Goal: Transaction & Acquisition: Book appointment/travel/reservation

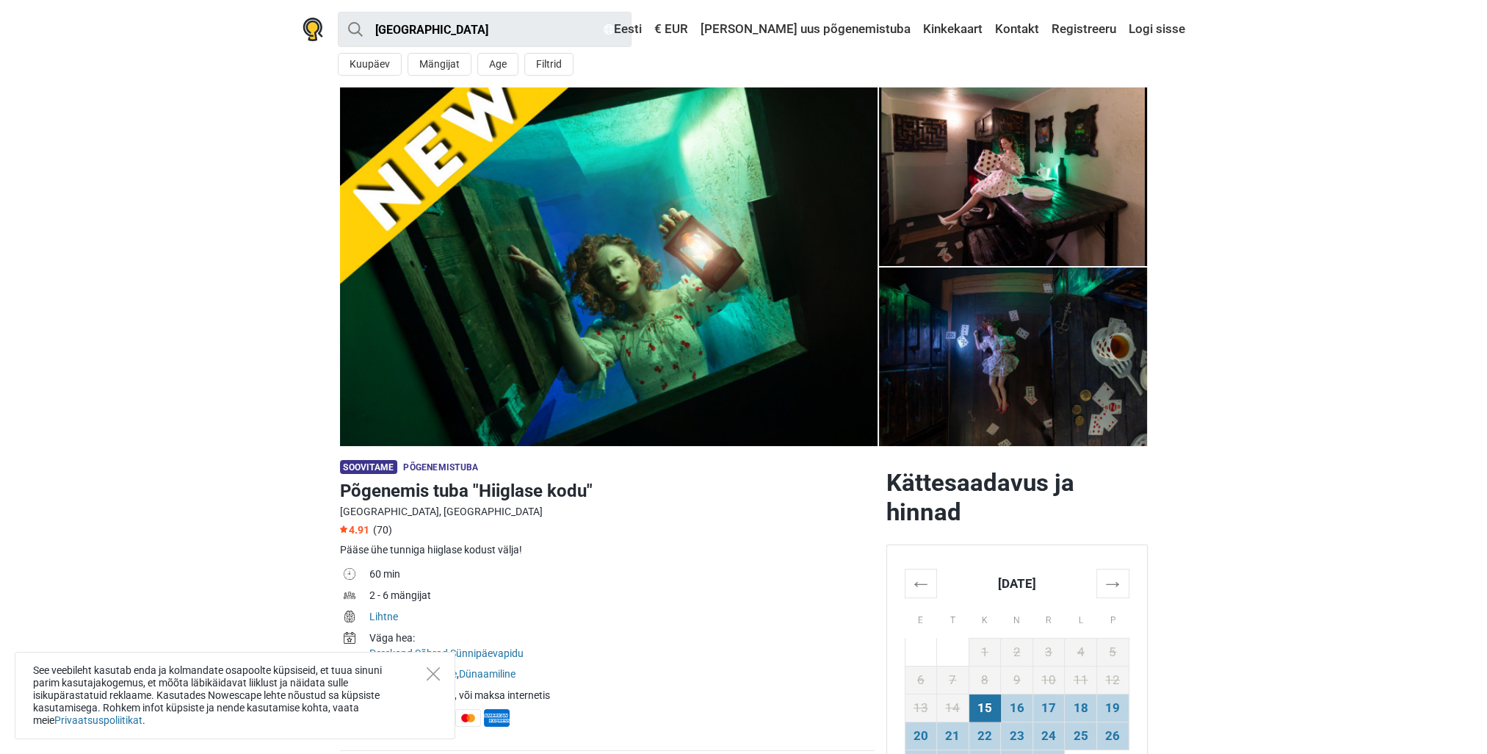
scroll to position [220, 0]
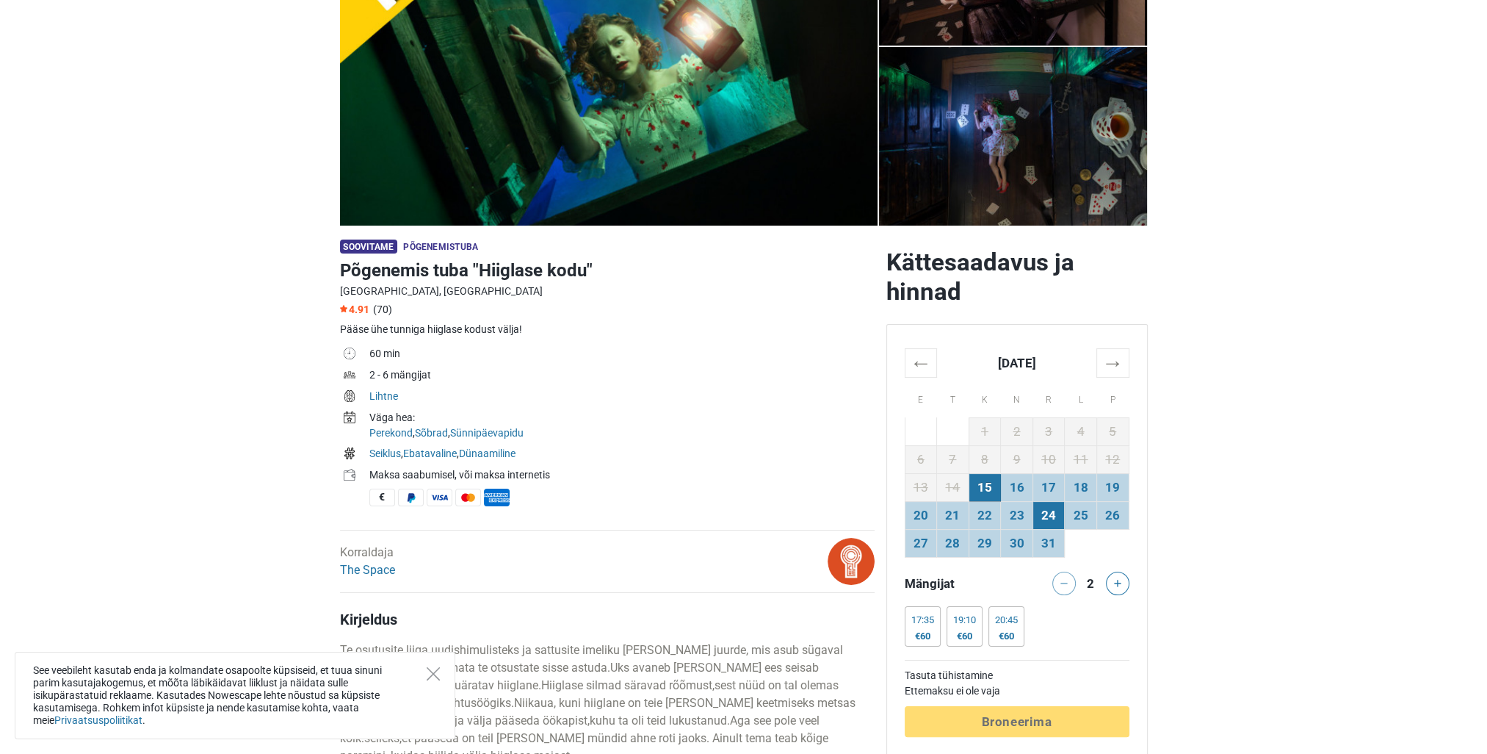
click at [1039, 503] on td "24" at bounding box center [1049, 515] width 32 height 28
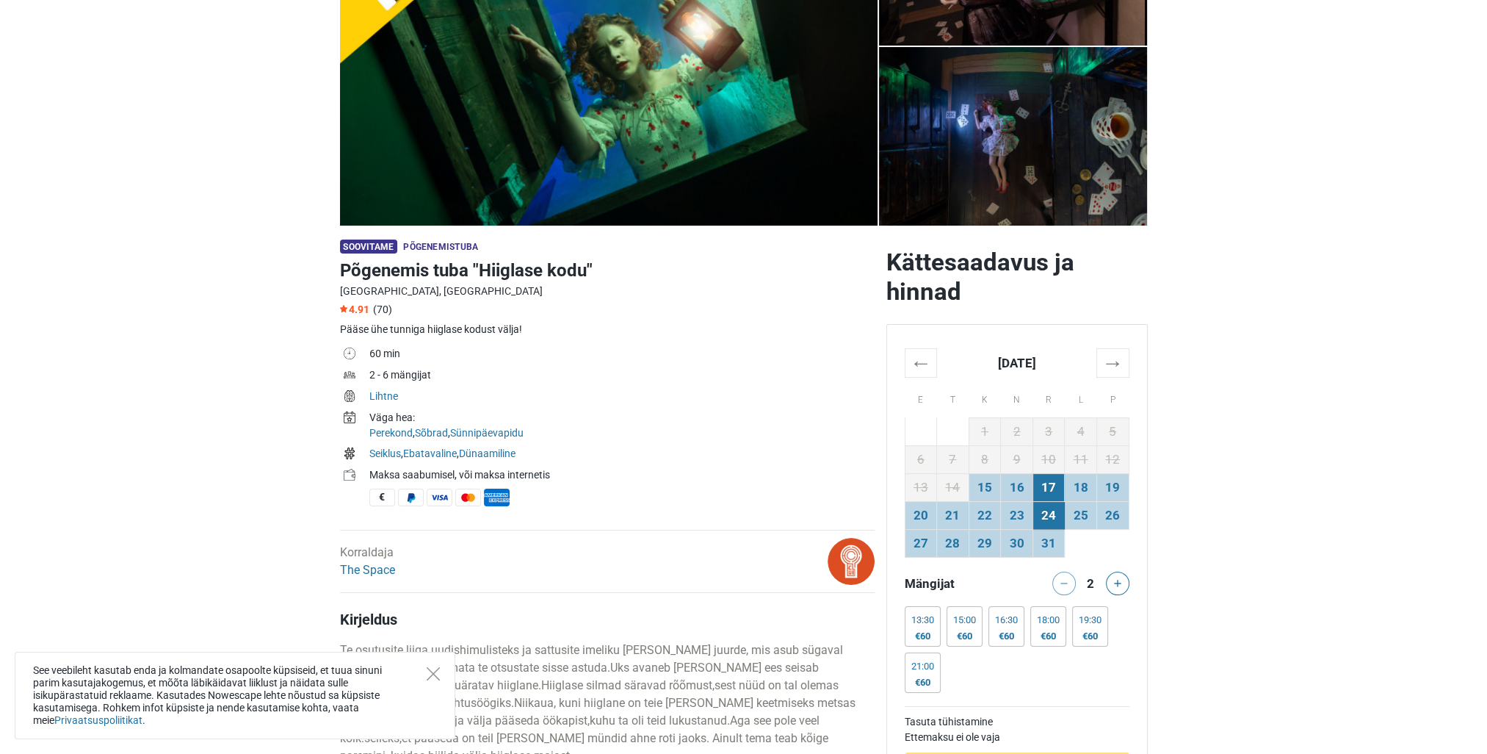
click at [1043, 486] on td "17" at bounding box center [1049, 487] width 32 height 28
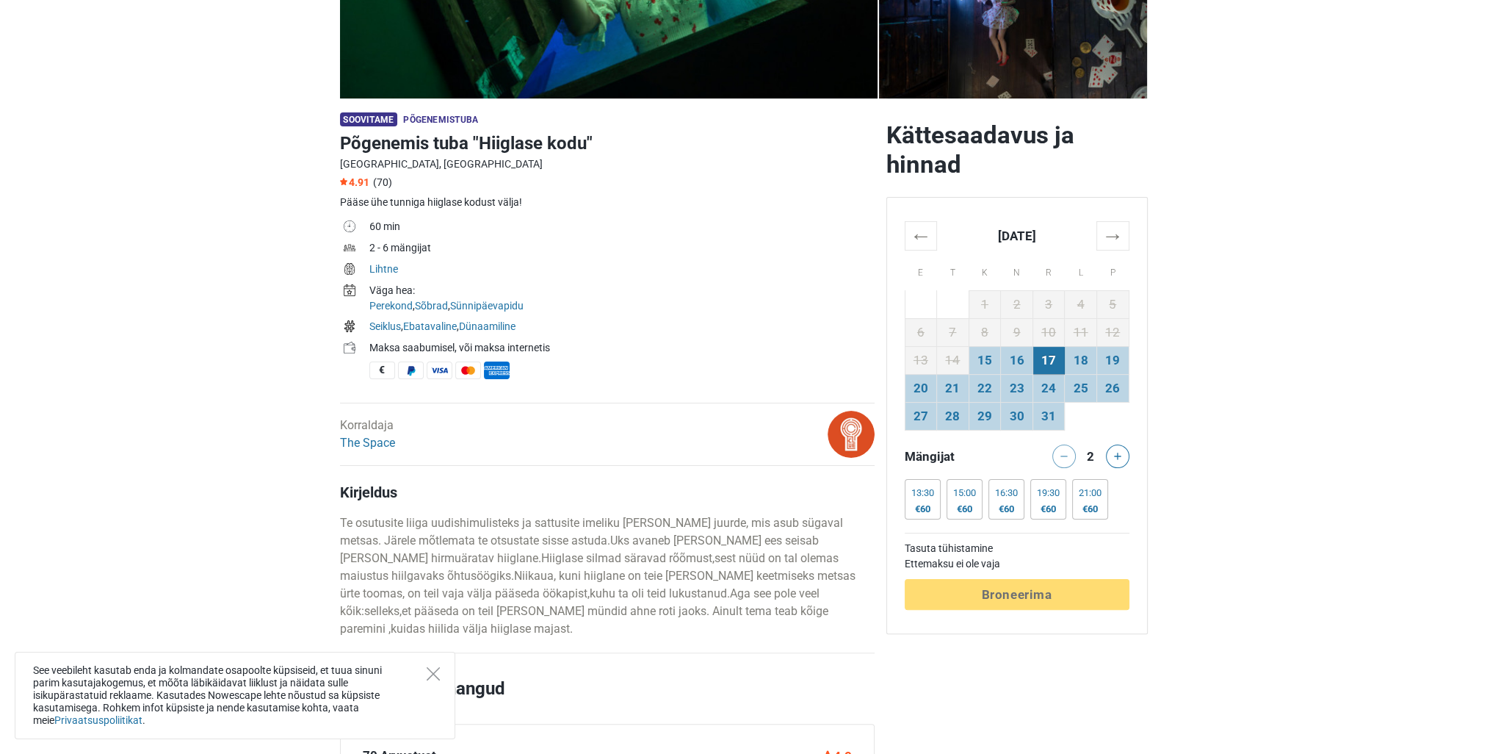
scroll to position [367, 0]
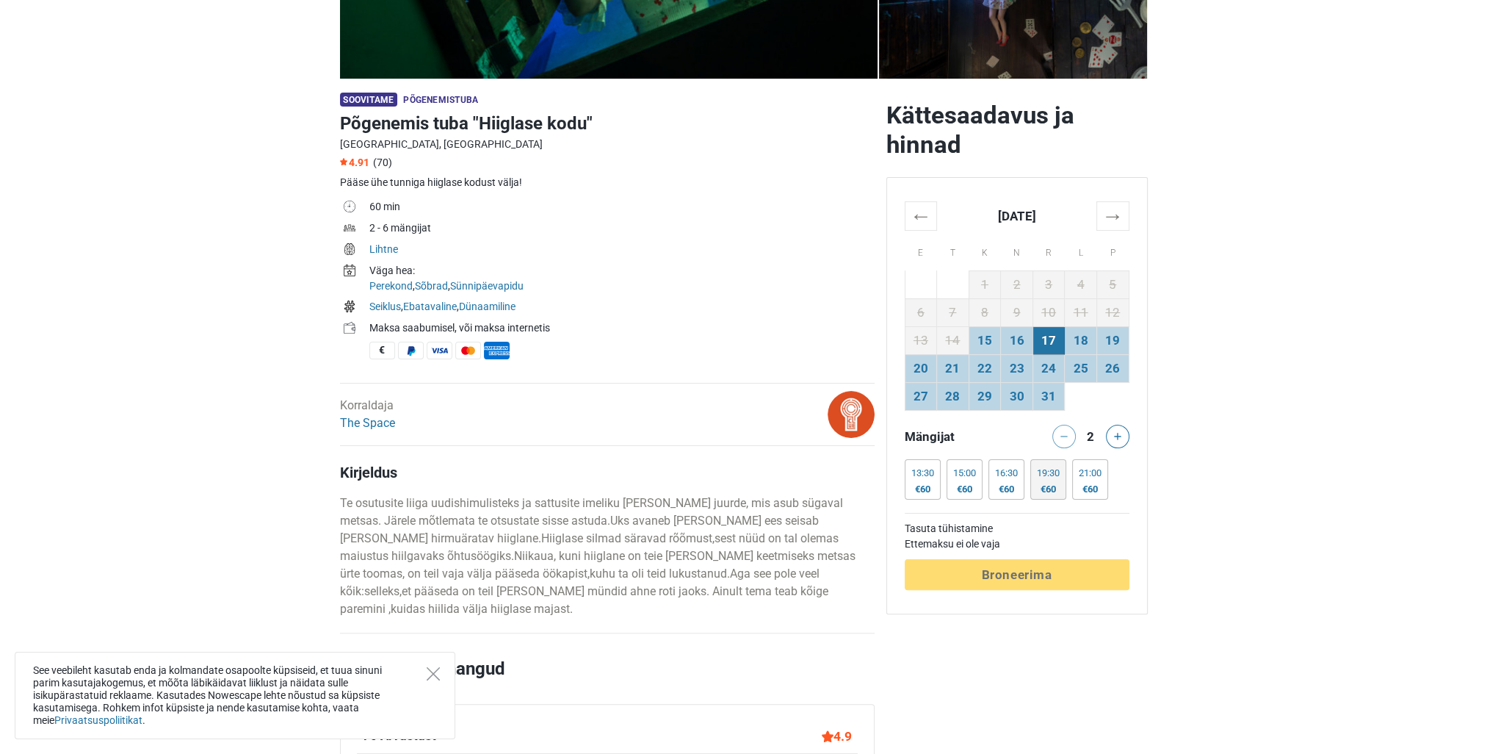
click at [1061, 495] on div "19:30 €60" at bounding box center [1049, 479] width 36 height 40
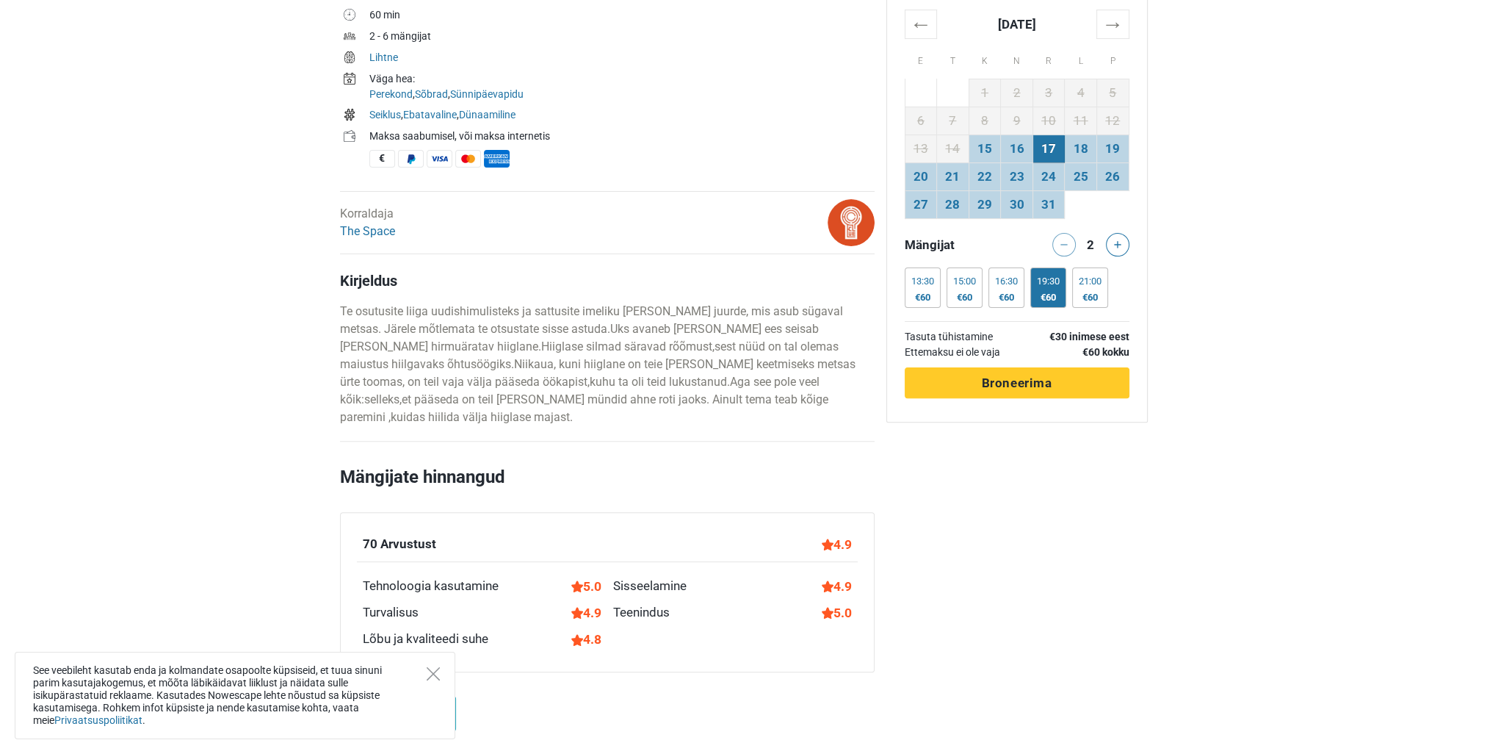
scroll to position [588, 0]
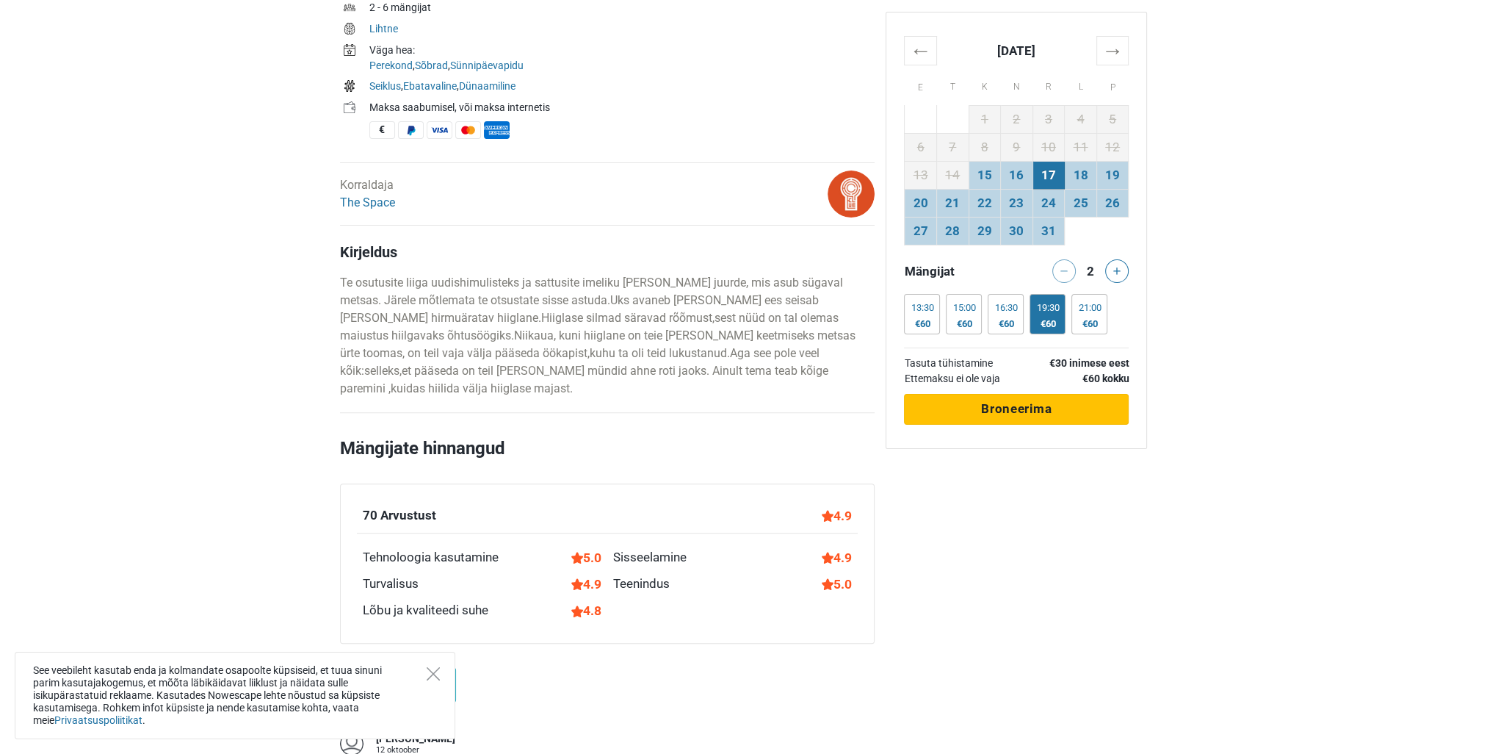
click at [996, 413] on span "Broneerima" at bounding box center [1016, 408] width 71 height 15
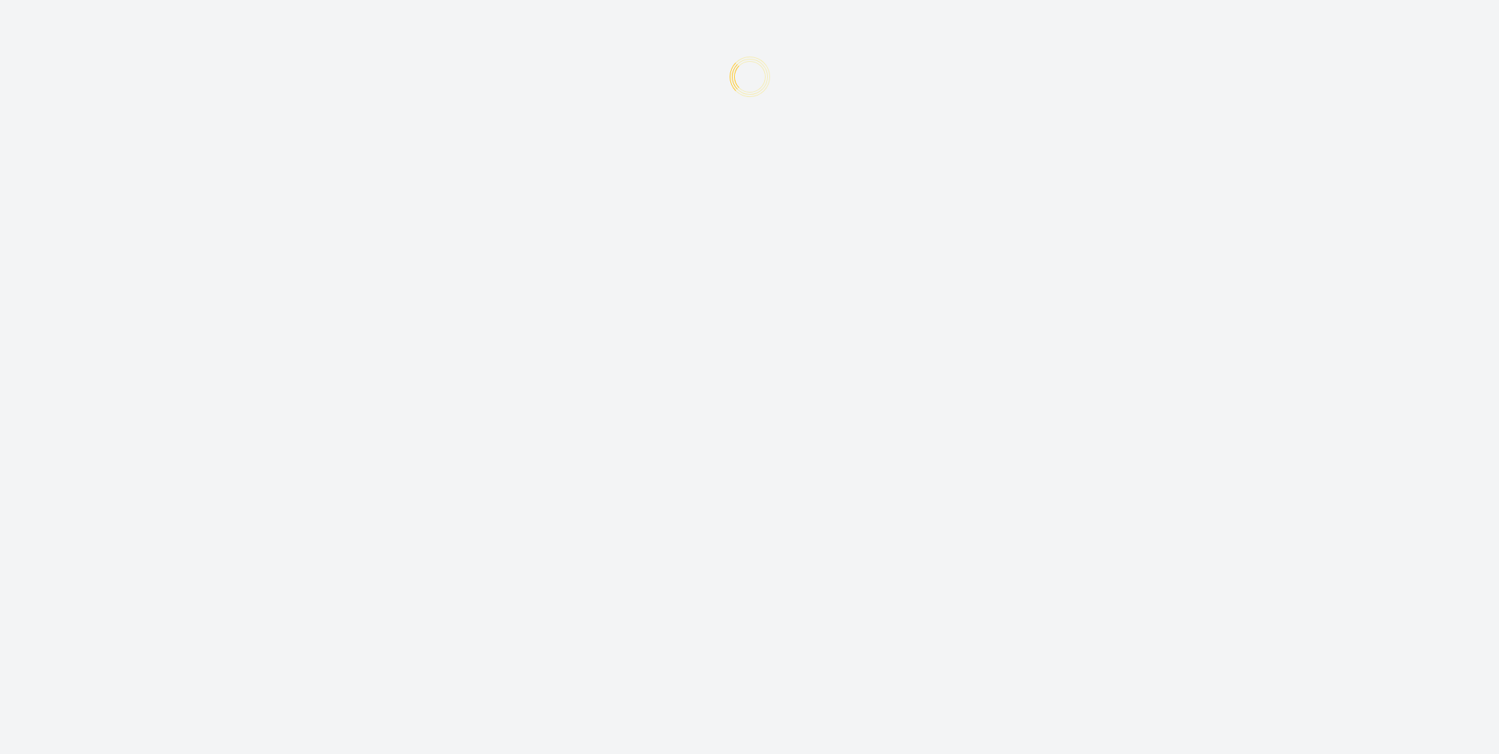
type input "+372"
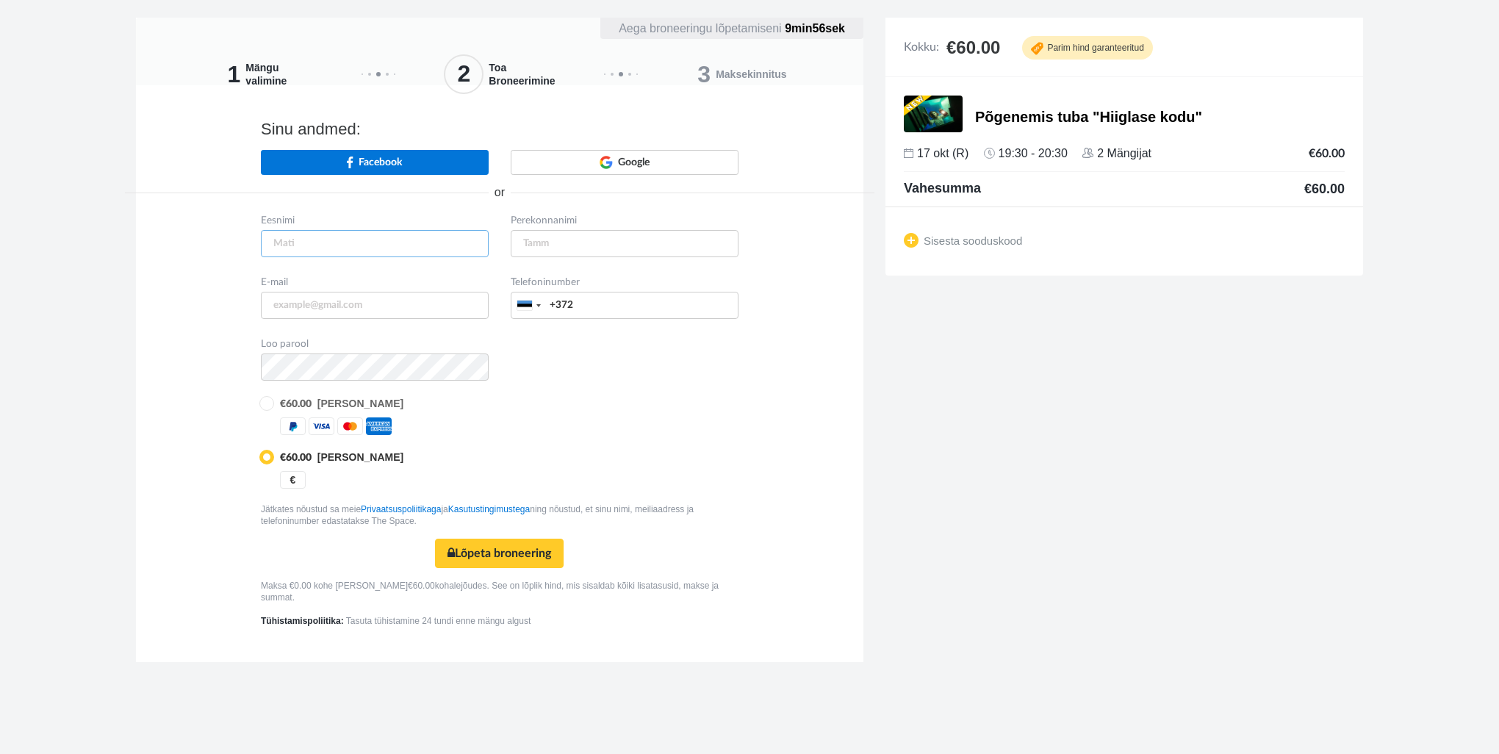
click at [405, 250] on input "text" at bounding box center [375, 243] width 228 height 27
type input "Karita"
type input "Helde"
click at [379, 309] on input "karita.helde@terviseamet.ee" at bounding box center [375, 305] width 228 height 27
click at [402, 303] on input "karita.helde@terviseamet.ee" at bounding box center [375, 305] width 228 height 27
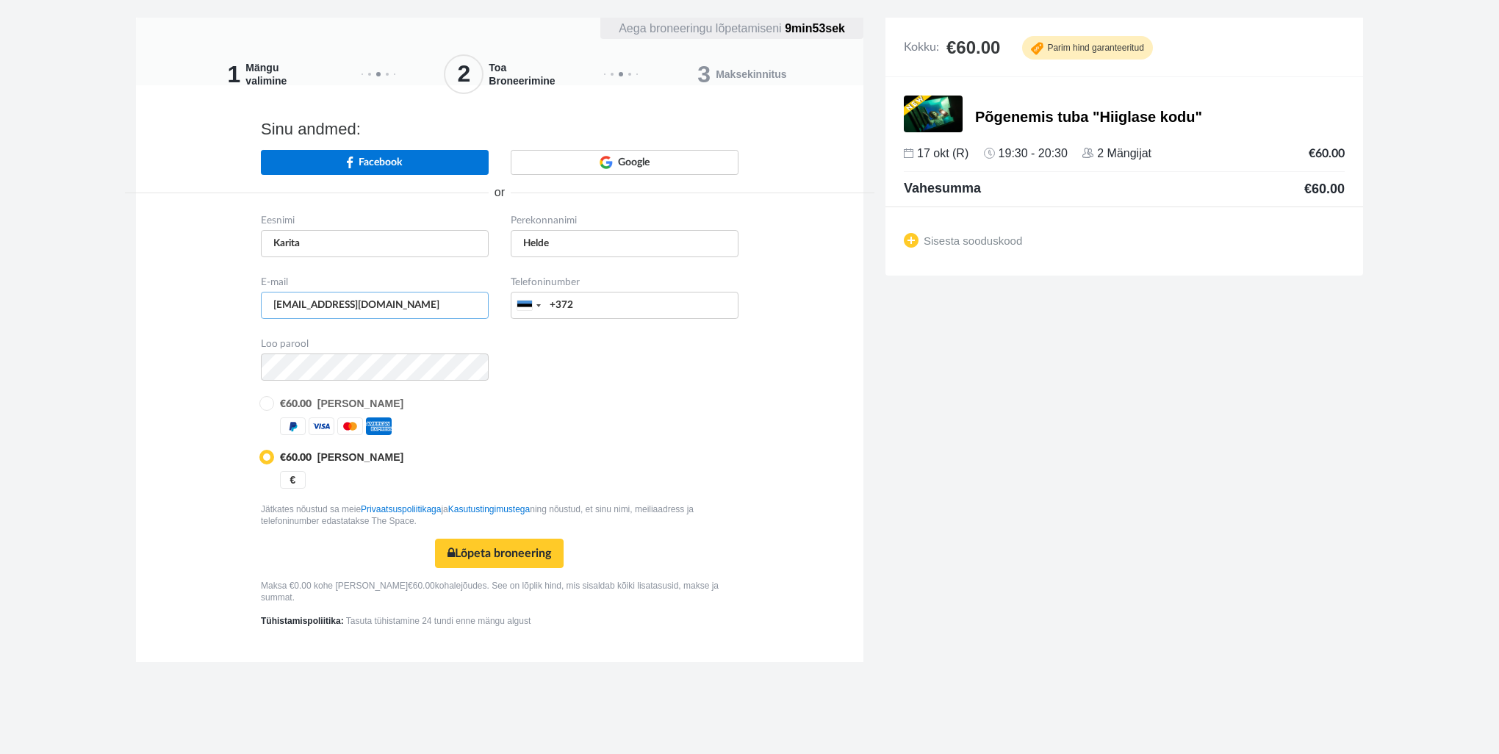
drag, startPoint x: 402, startPoint y: 303, endPoint x: 348, endPoint y: 305, distance: 53.7
click at [348, 305] on input "karita.helde@terviseamet.ee" at bounding box center [375, 305] width 228 height 27
type input "karita.helde@gmail.com"
click at [596, 295] on input "+372" at bounding box center [625, 305] width 228 height 27
type input "+37259118900"
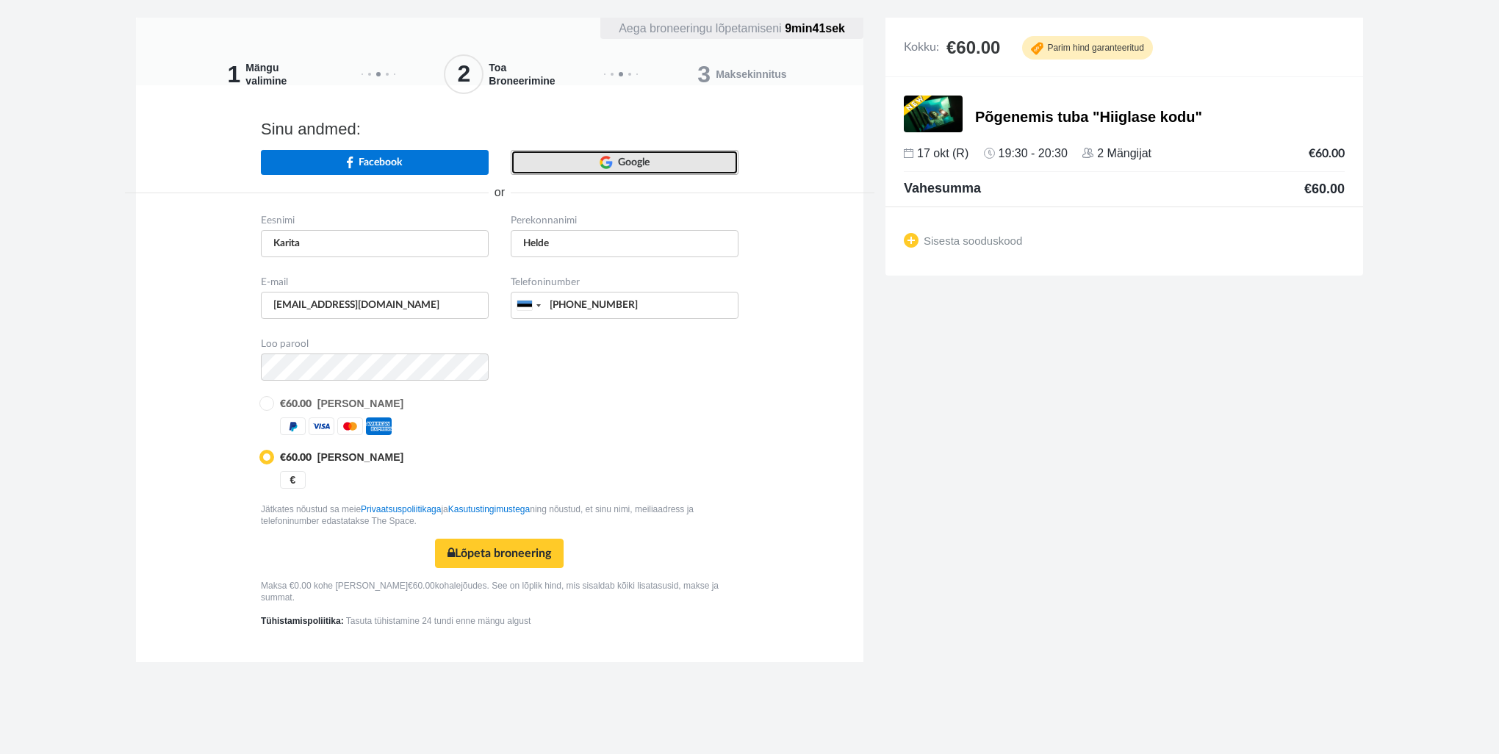
click at [599, 169] on link "Google" at bounding box center [625, 162] width 228 height 24
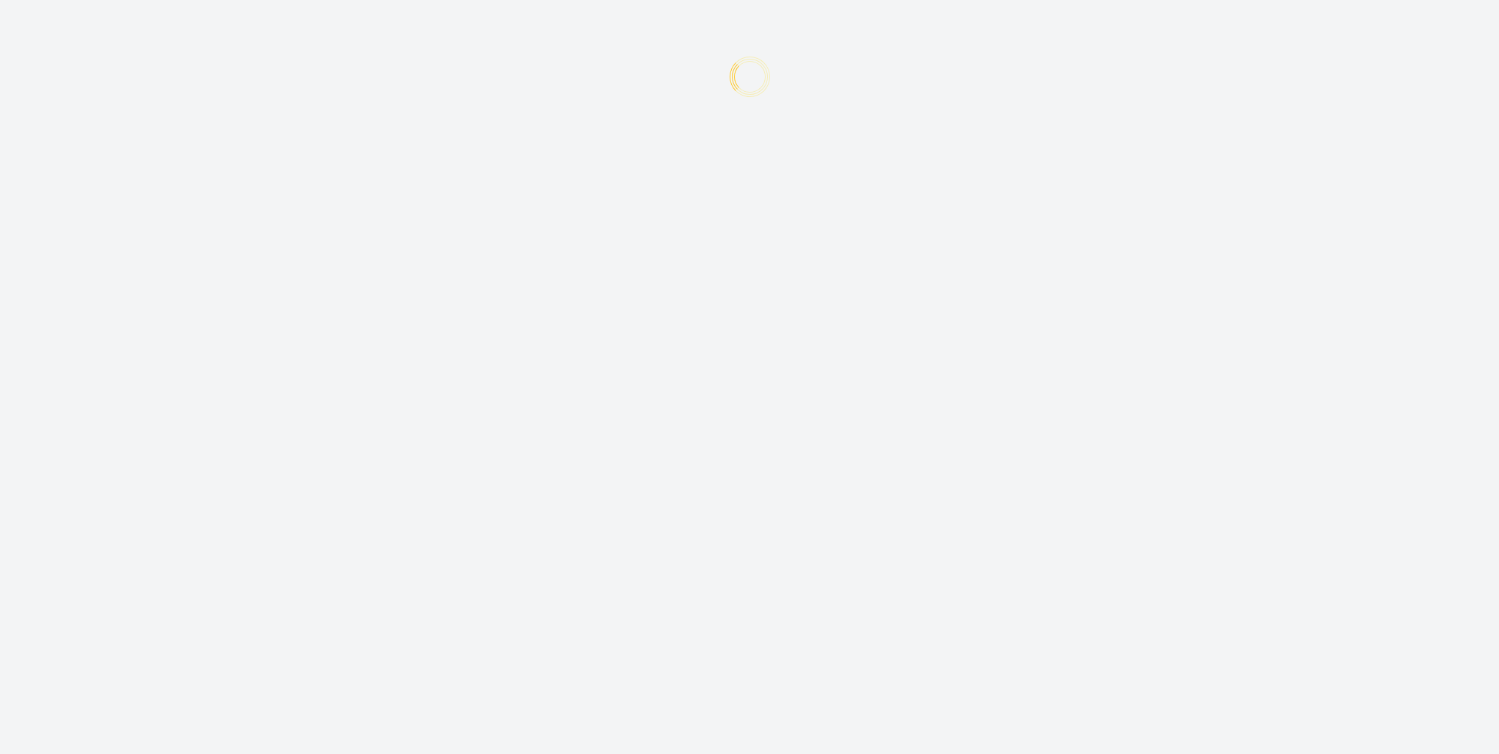
type input "Karita"
type input "Helde"
type input "[EMAIL_ADDRESS][DOMAIN_NAME]"
type input "+372"
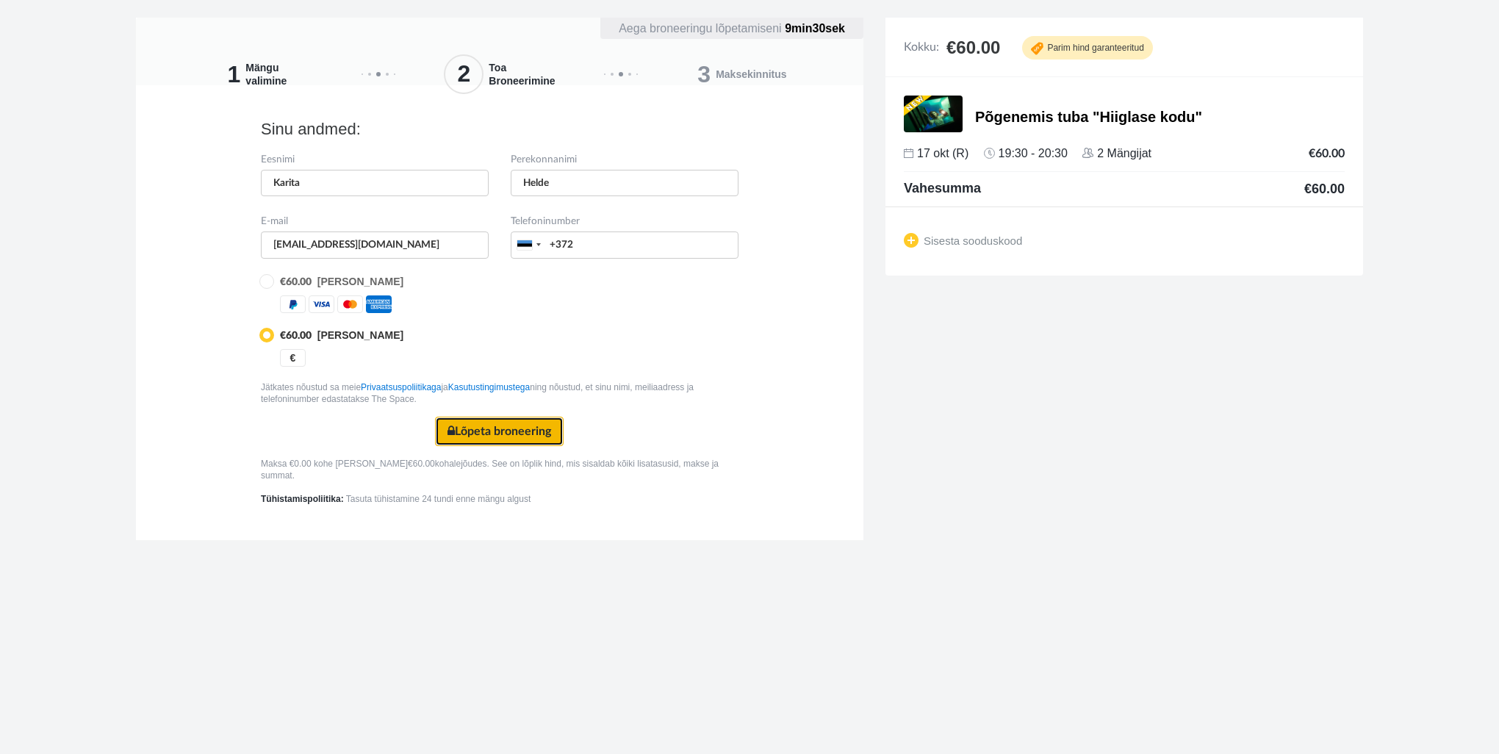
click at [538, 423] on button "Lõpeta broneering Turvaline makse" at bounding box center [499, 430] width 129 height 29
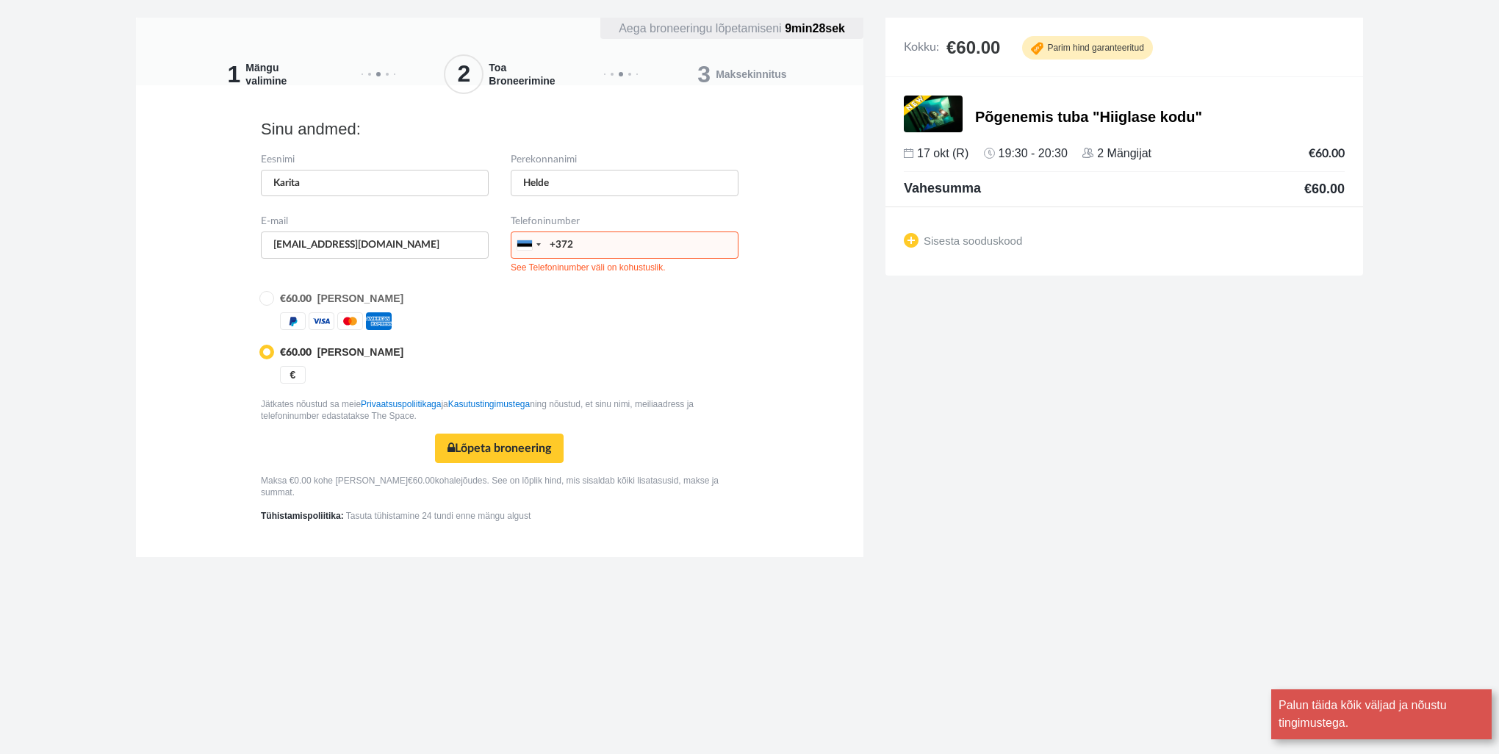
click at [585, 252] on input "+372" at bounding box center [625, 244] width 228 height 27
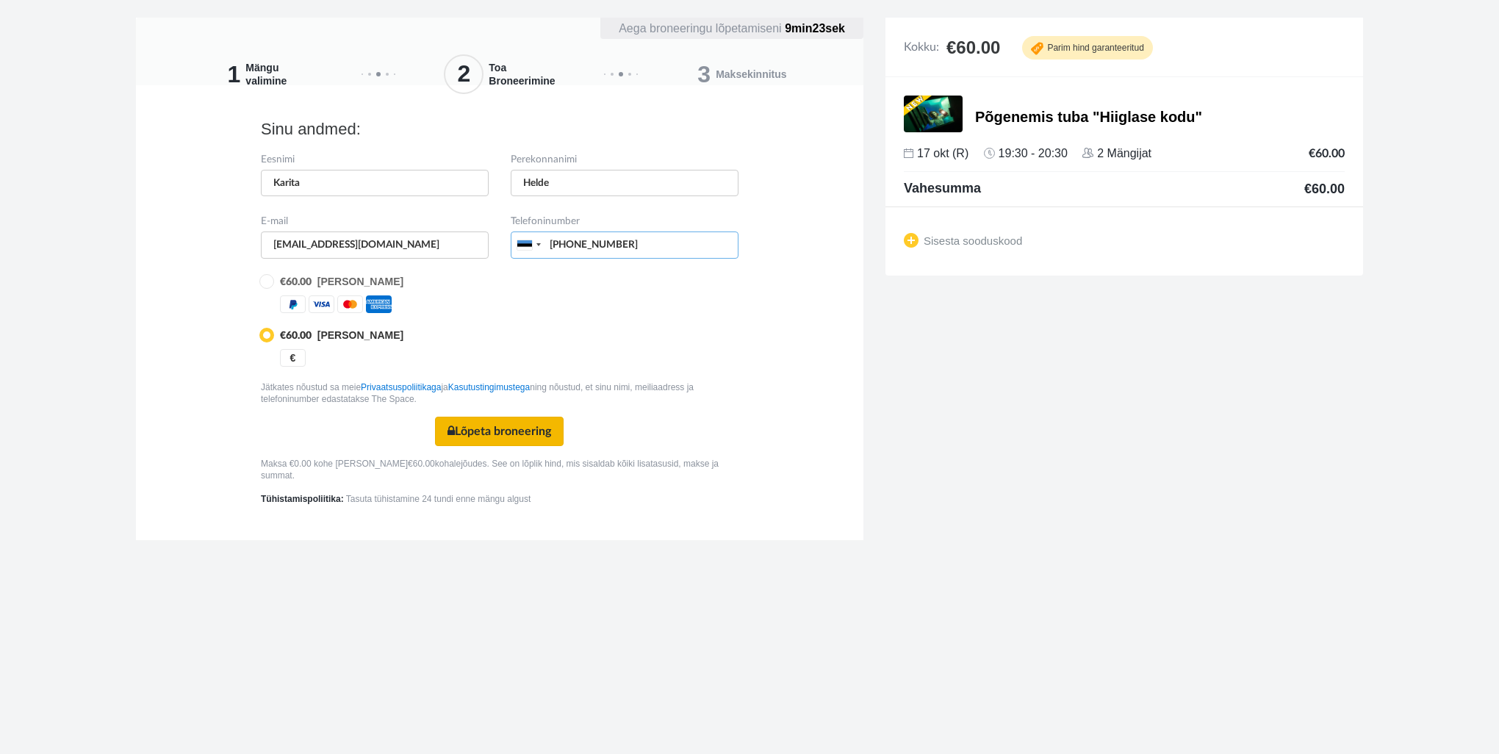
type input "[PHONE_NUMBER]"
click at [514, 426] on button "Lõpeta broneering Turvaline makse" at bounding box center [499, 430] width 129 height 29
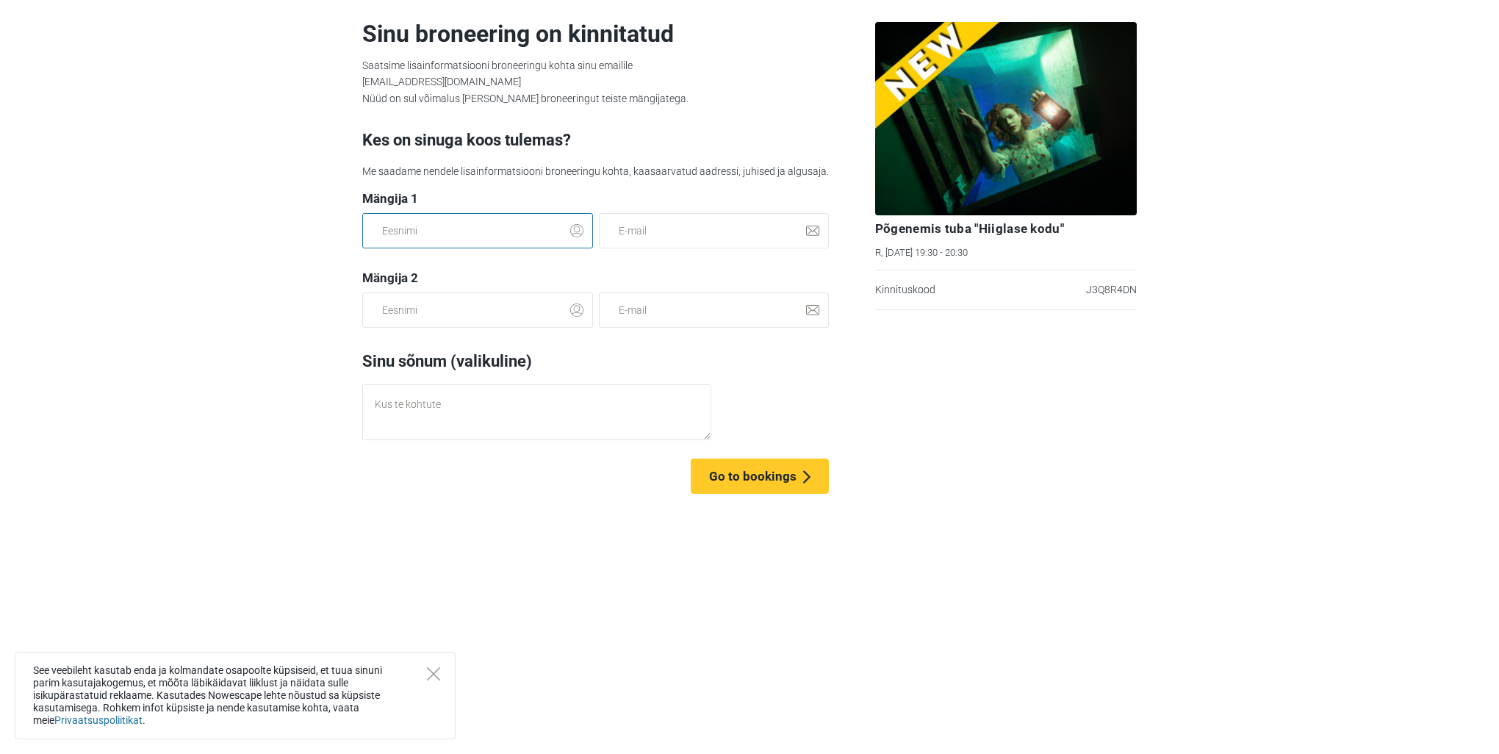
click at [491, 242] on input "text" at bounding box center [477, 230] width 231 height 35
click at [461, 238] on input "Kristi" at bounding box center [477, 230] width 231 height 35
type input "Kristi Helde"
click at [470, 314] on input "text" at bounding box center [477, 309] width 231 height 35
type input "Gloria Helde"
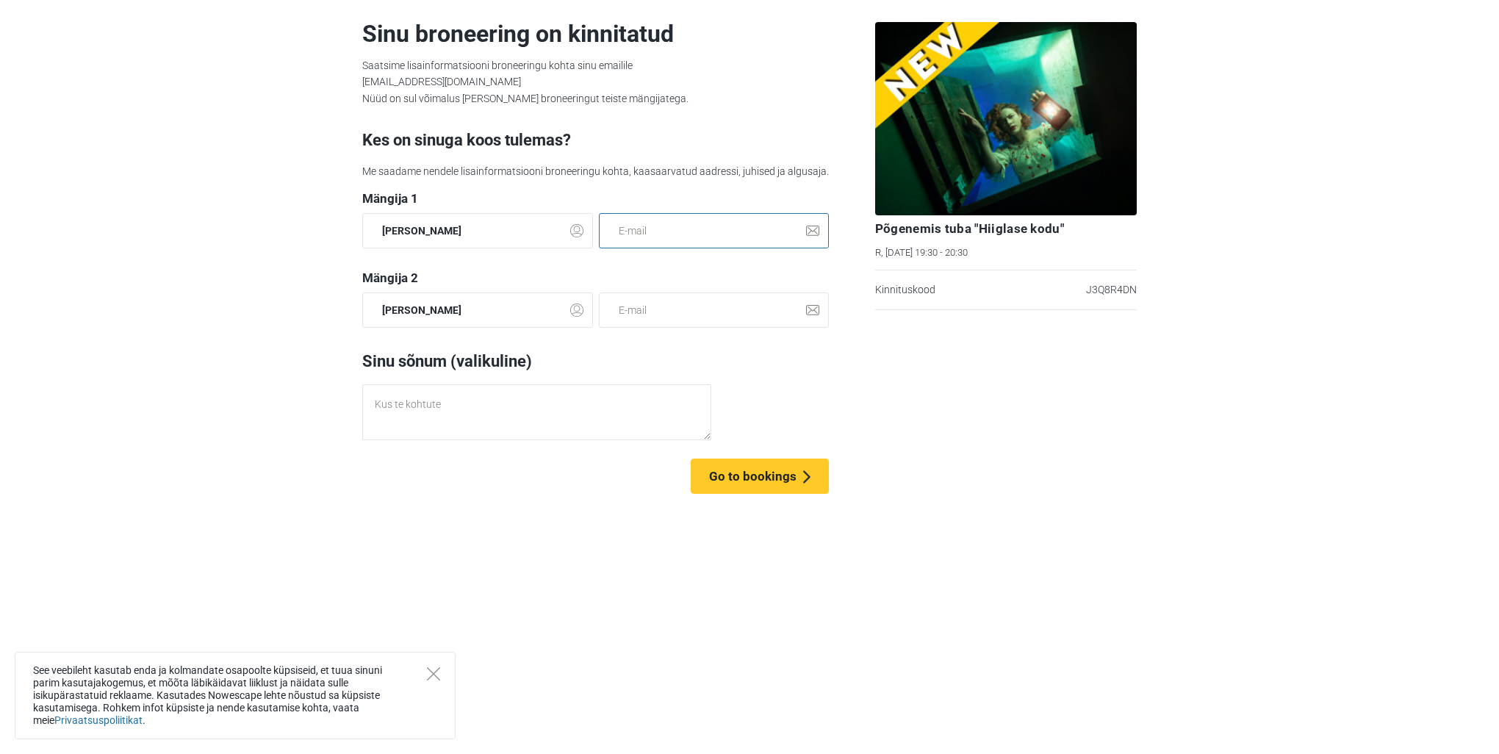
click at [675, 239] on input "email" at bounding box center [714, 230] width 231 height 35
type input "k"
type input "karita.helde@gmail.com"
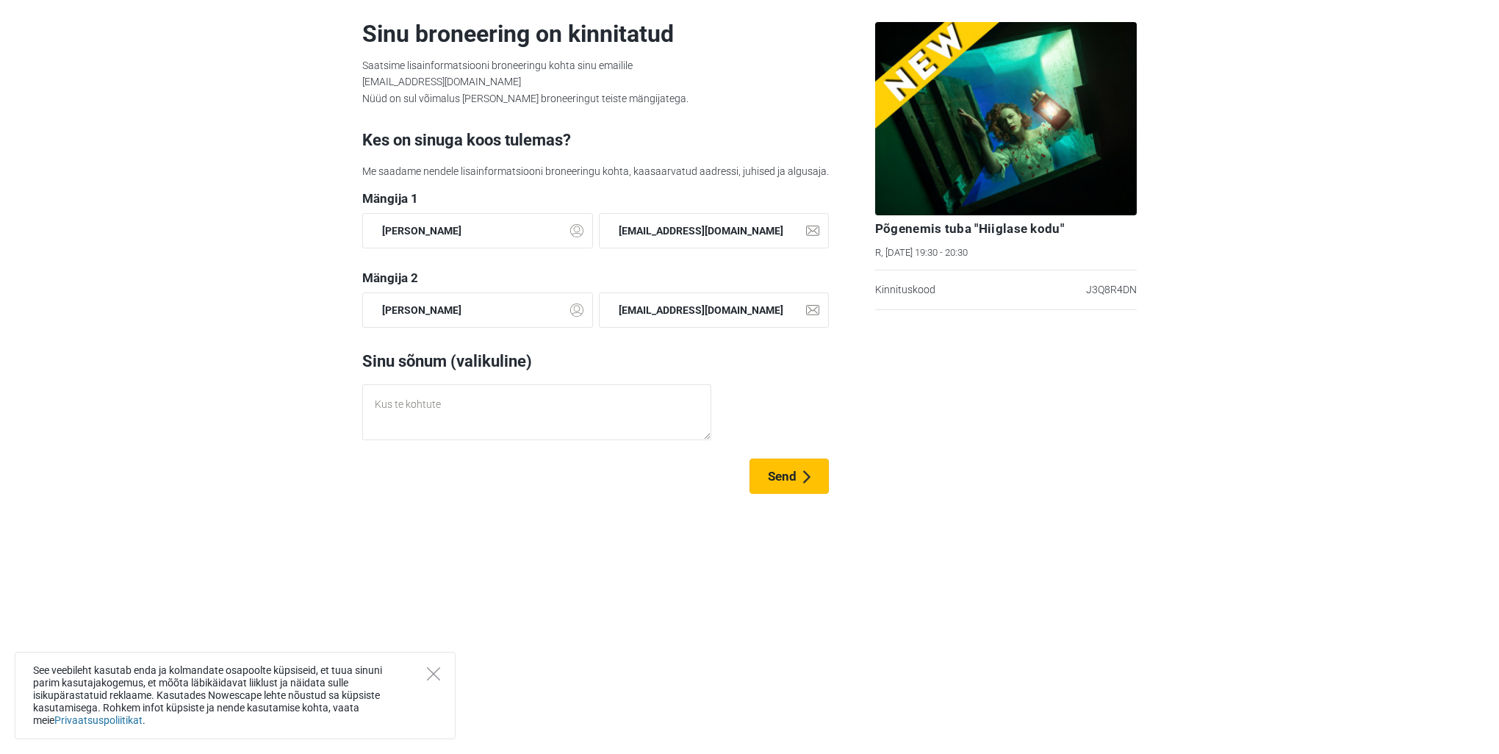
click at [797, 466] on button "Send" at bounding box center [788, 475] width 79 height 35
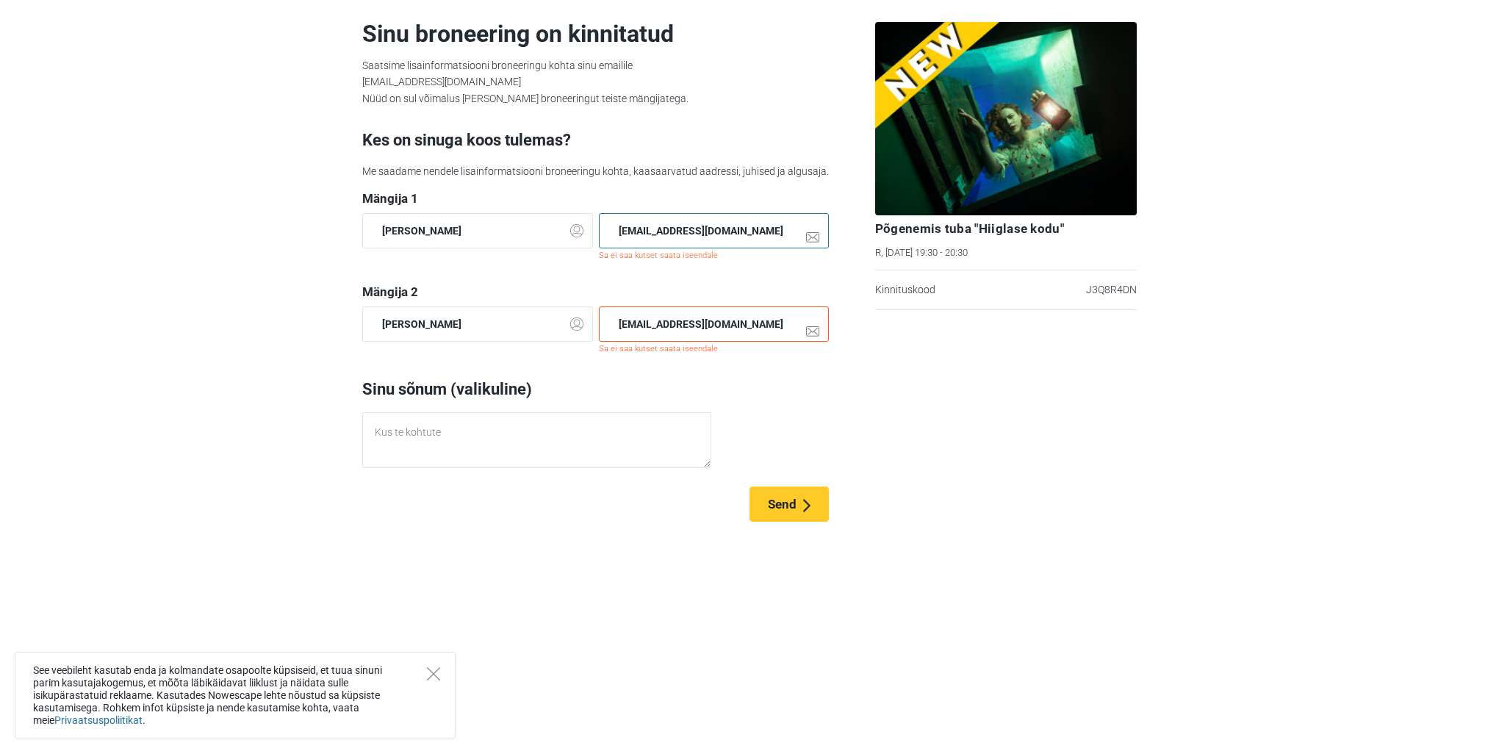
click at [746, 232] on input "karita.helde@gmail.com" at bounding box center [714, 230] width 231 height 35
click at [638, 231] on input "karita.helde@gmail.com" at bounding box center [714, 230] width 231 height 35
type input "kristi.helde@gmail.com"
click at [642, 325] on input "karita.helde@gmail.com" at bounding box center [714, 323] width 231 height 35
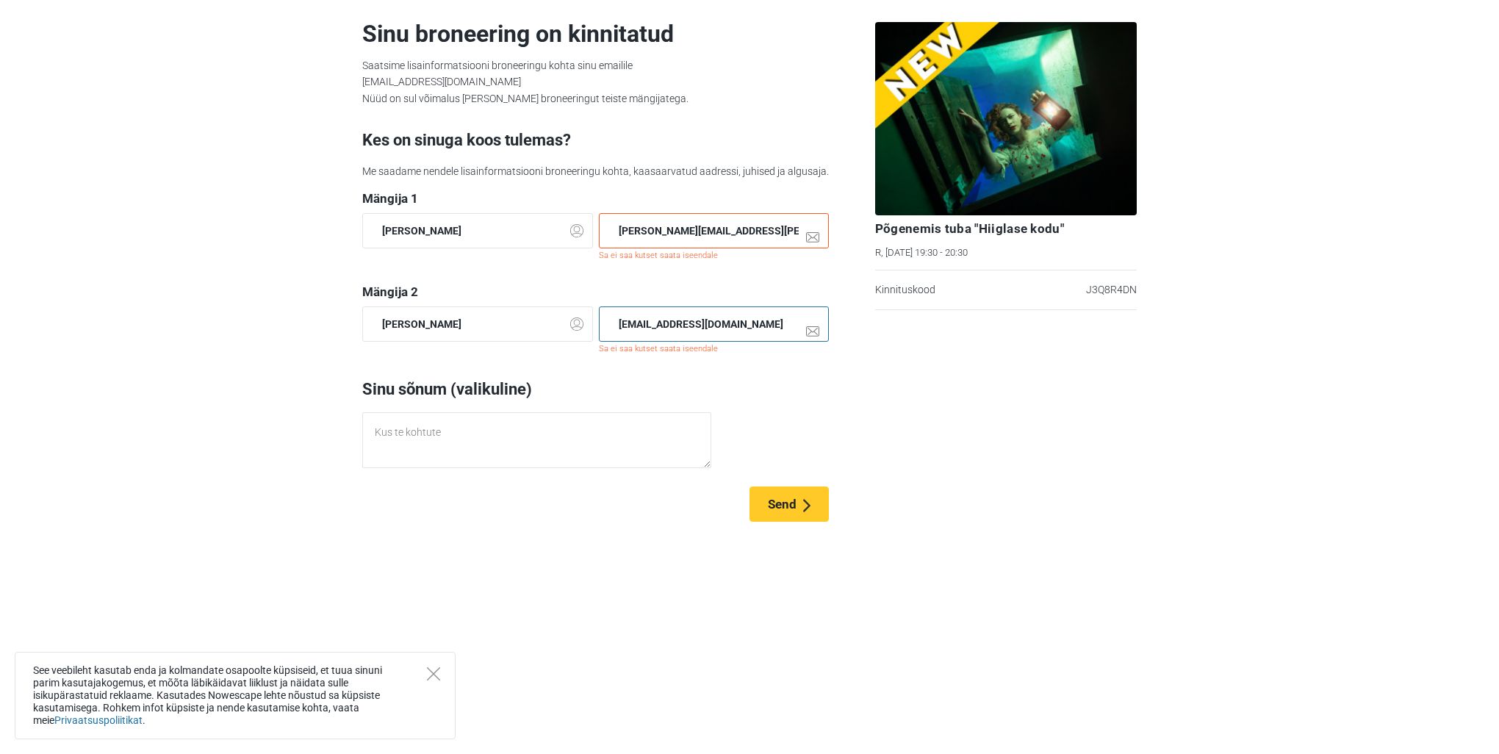
click at [642, 325] on input "karita.helde@gmail.com" at bounding box center [714, 323] width 231 height 35
click at [637, 325] on input "karita.helde@gmail.com" at bounding box center [714, 323] width 231 height 35
type input "gloria.helde@gmail.com"
click at [779, 495] on button "Send" at bounding box center [788, 503] width 79 height 35
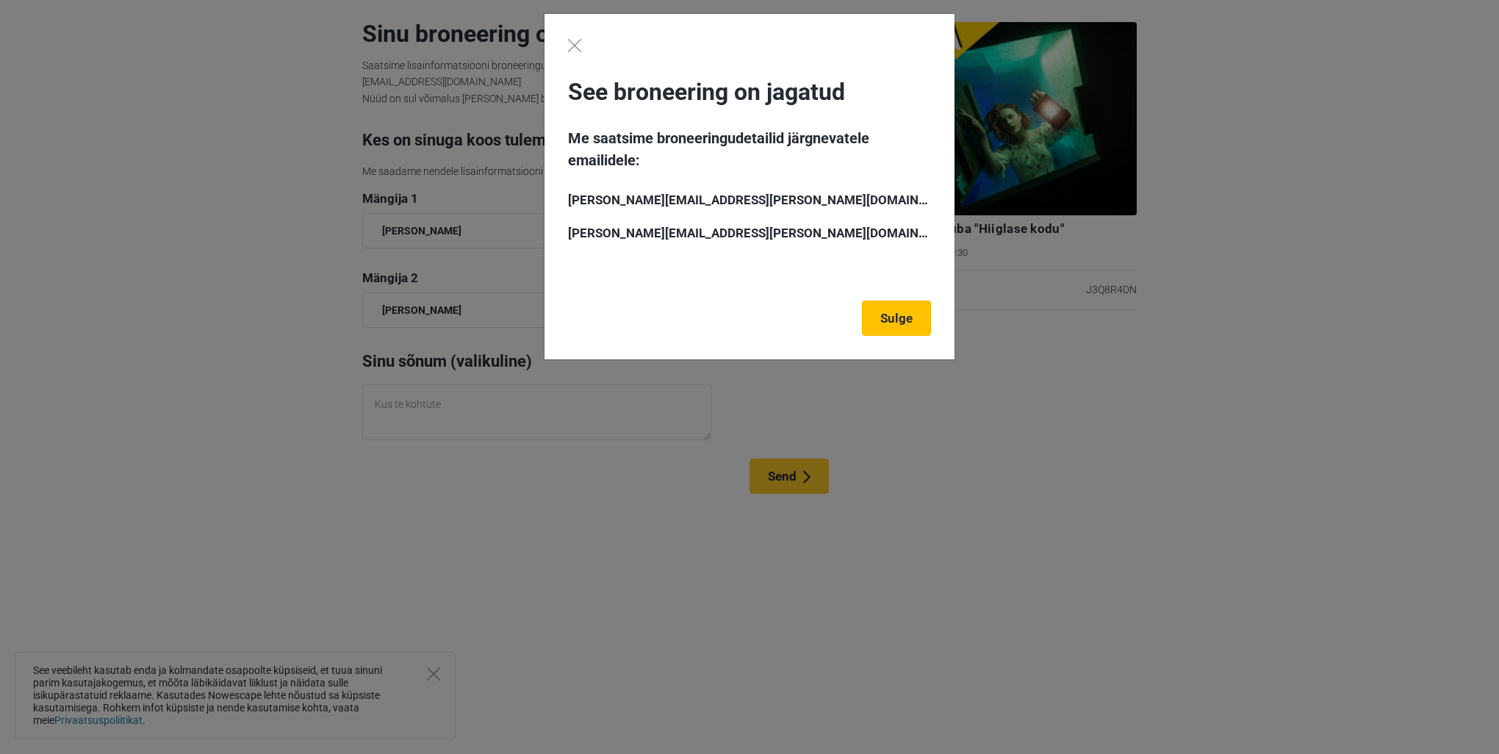
click at [899, 307] on link "Sulge" at bounding box center [896, 317] width 69 height 35
